Goal: Information Seeking & Learning: Learn about a topic

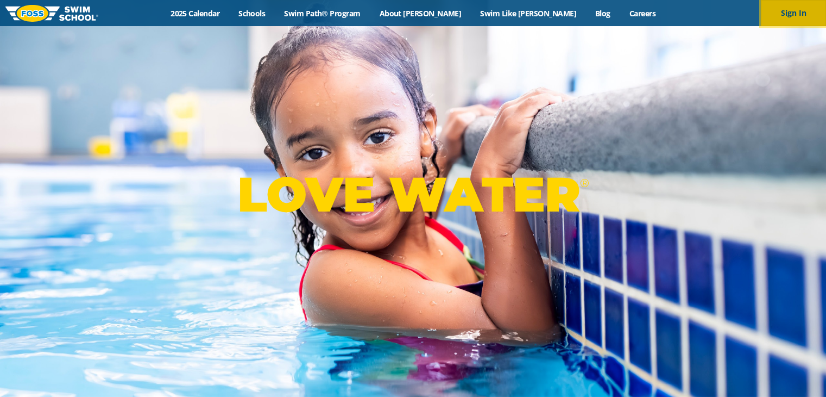
click at [785, 16] on button "Sign In" at bounding box center [793, 13] width 65 height 26
click at [229, 9] on link "2025 Calendar" at bounding box center [195, 13] width 68 height 10
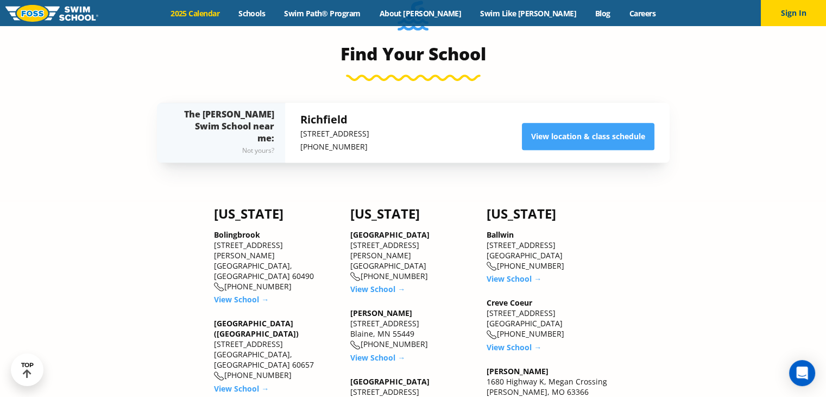
scroll to position [1164, 0]
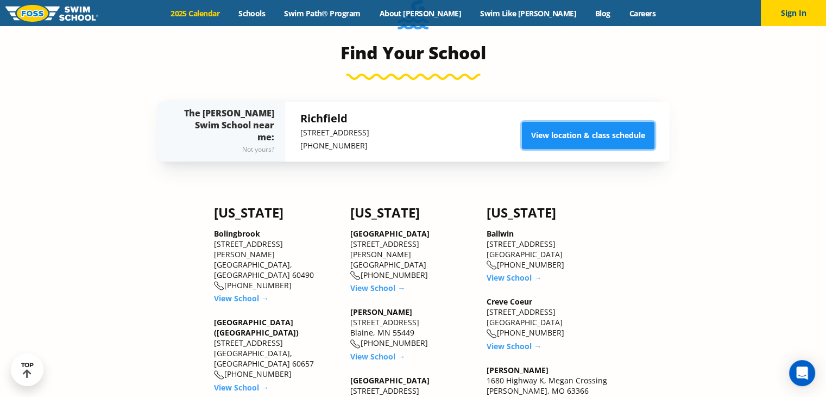
click at [550, 133] on link "View location & class schedule" at bounding box center [588, 135] width 133 height 27
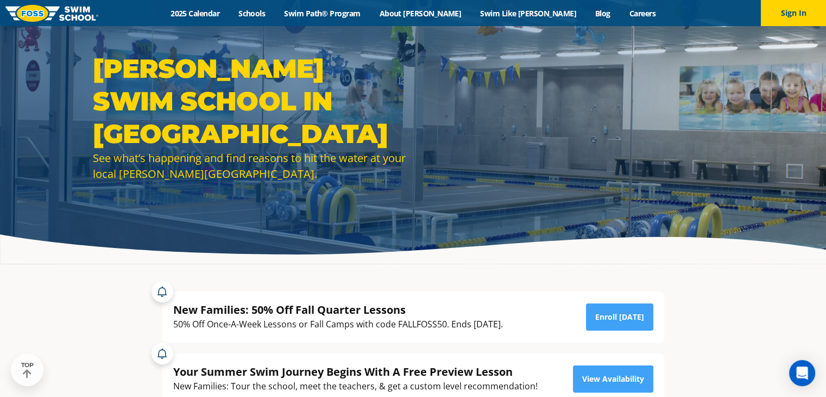
scroll to position [10, 0]
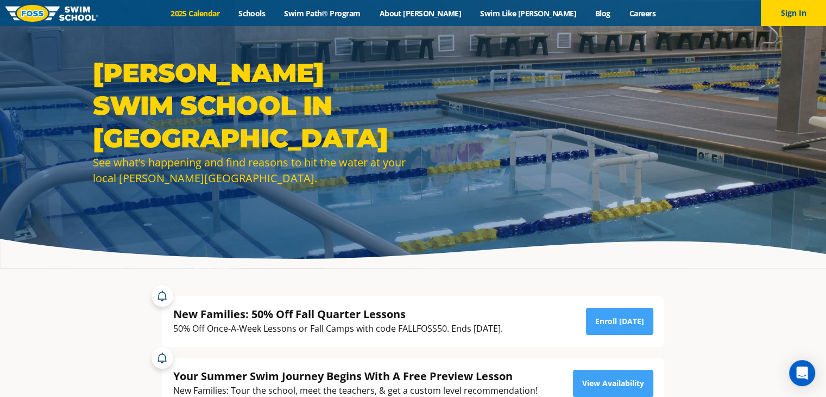
click at [229, 14] on link "2025 Calendar" at bounding box center [195, 13] width 68 height 10
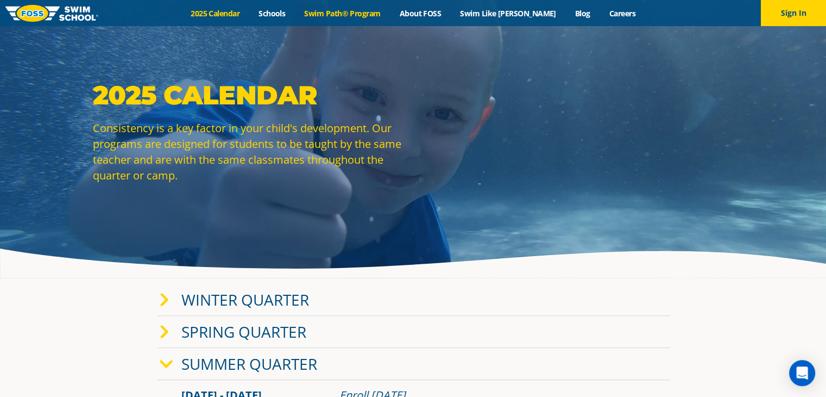
click at [346, 14] on link "Swim Path® Program" at bounding box center [342, 13] width 95 height 10
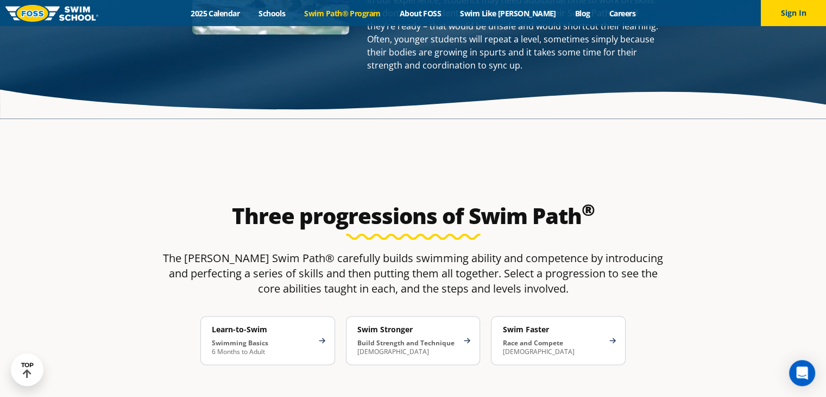
scroll to position [1574, 0]
